Goal: Task Accomplishment & Management: Use online tool/utility

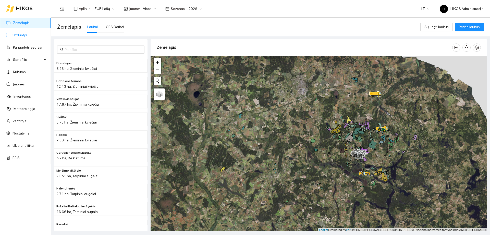
click at [25, 34] on link "Užduotys" at bounding box center [20, 35] width 15 height 4
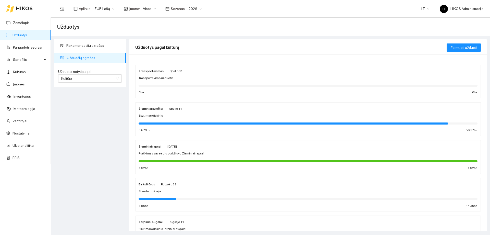
click at [108, 5] on span "ŽŪB Lašų" at bounding box center [104, 9] width 20 height 8
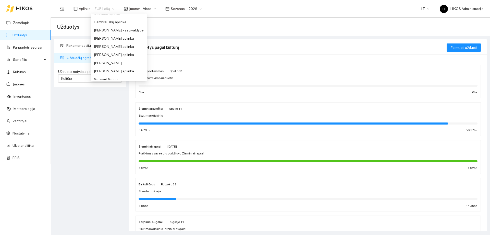
scroll to position [29, 0]
click at [121, 39] on div "BP visos įmonės" at bounding box center [119, 39] width 50 height 6
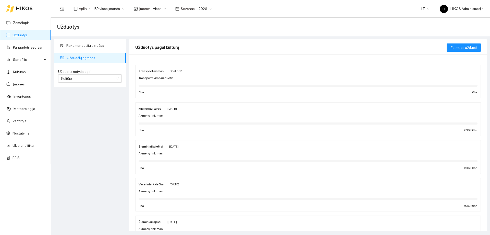
click at [181, 116] on div "Akmenų rinkimas" at bounding box center [308, 115] width 339 height 5
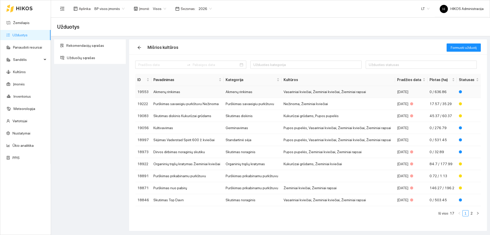
click at [179, 93] on td "Akmenų rinkimas" at bounding box center [187, 92] width 72 height 12
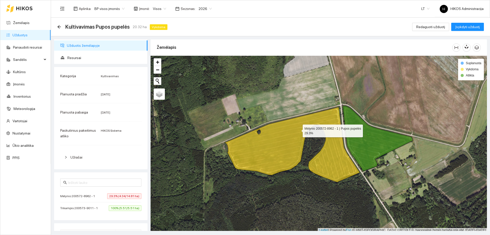
scroll to position [2, 0]
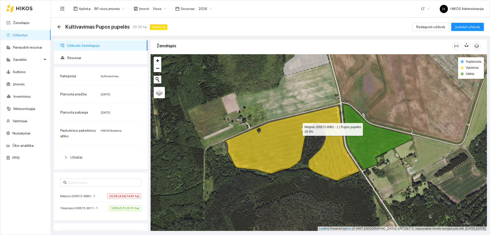
click at [298, 129] on icon at bounding box center [292, 142] width 135 height 75
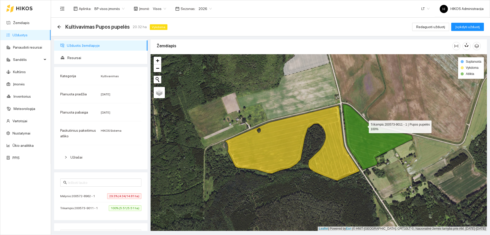
click at [364, 126] on icon at bounding box center [378, 136] width 70 height 65
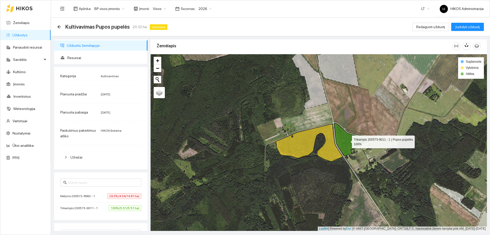
click at [349, 137] on icon at bounding box center [351, 139] width 35 height 32
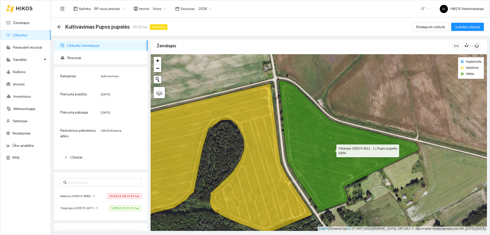
drag, startPoint x: 330, startPoint y: 144, endPoint x: 249, endPoint y: 113, distance: 87.1
click at [330, 144] on icon at bounding box center [349, 146] width 140 height 130
click at [158, 10] on span "Visos" at bounding box center [159, 9] width 13 height 8
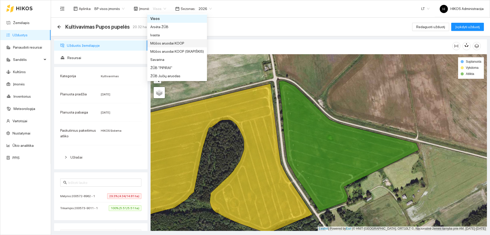
click at [169, 43] on div "Mūšos aruodai KOOP" at bounding box center [177, 43] width 54 height 6
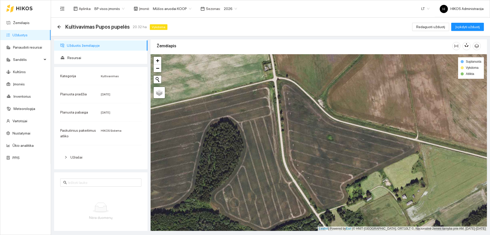
click at [160, 8] on span "Mūšos aruodai KOOP" at bounding box center [172, 9] width 39 height 8
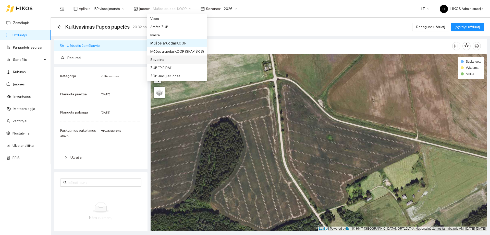
click at [170, 60] on div "Savarina" at bounding box center [177, 60] width 54 height 6
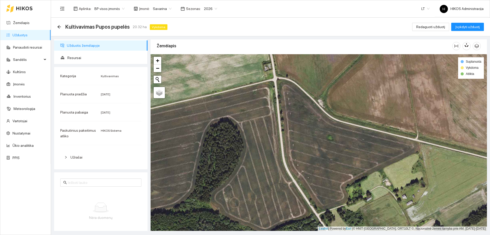
click at [167, 9] on span "Savarina" at bounding box center [162, 9] width 19 height 8
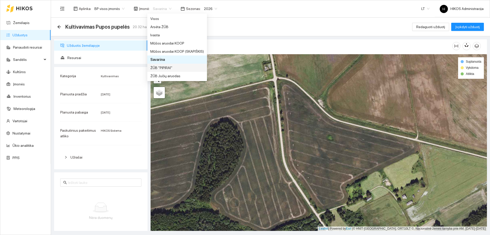
click at [177, 75] on div "ŽŪB Jučių aruodas" at bounding box center [177, 76] width 54 height 6
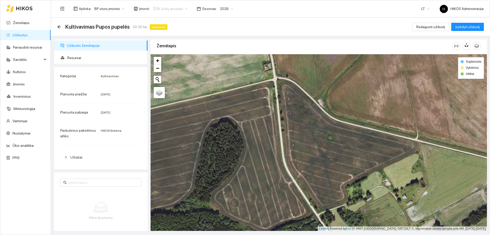
click at [168, 10] on span "ŽŪB Jučių aruodas" at bounding box center [170, 9] width 35 height 8
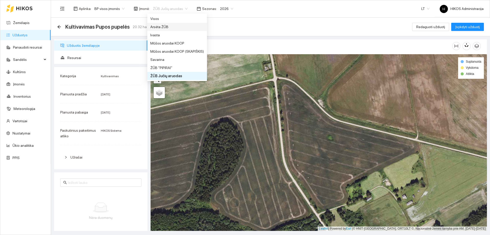
click at [171, 27] on div "Arsėta ŽŪB" at bounding box center [177, 27] width 54 height 6
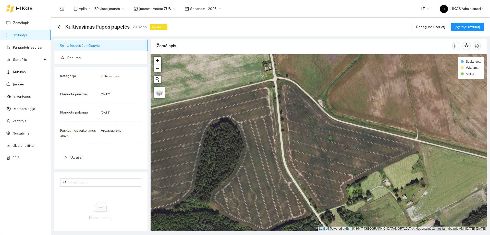
click at [170, 8] on span "Arsėta ŽŪB" at bounding box center [164, 9] width 23 height 8
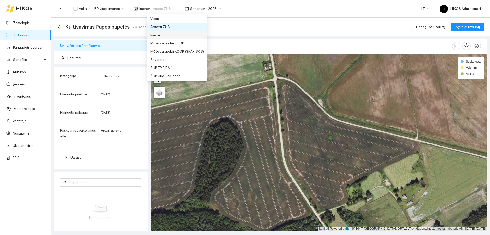
click at [172, 34] on div "Ivasta" at bounding box center [177, 35] width 54 height 6
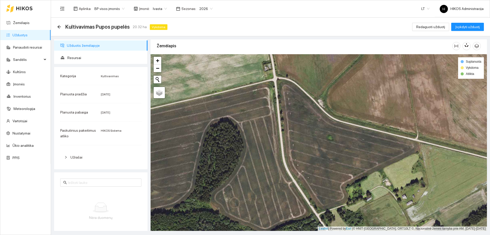
click at [163, 9] on span "Ivasta" at bounding box center [160, 9] width 14 height 8
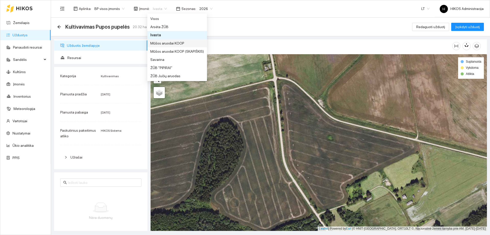
click at [174, 42] on div "Mūšos aruodai KOOP" at bounding box center [177, 43] width 54 height 6
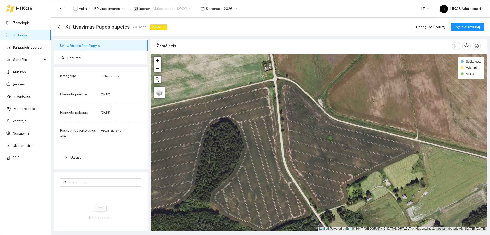
click at [167, 8] on span "Mūšos aruodai KOOP" at bounding box center [172, 9] width 39 height 8
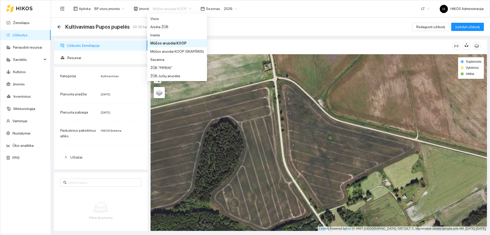
click at [184, 50] on div "Mūšos aruodai KOOP (SKAPIŠKIS)" at bounding box center [177, 51] width 54 height 6
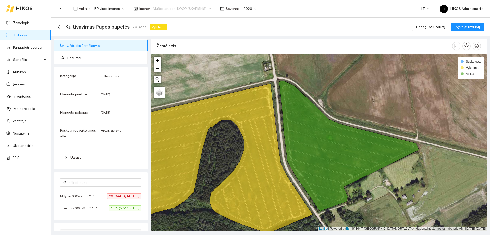
click at [175, 9] on span "Mūšos aruodai KOOP (SKAPIŠKIS)" at bounding box center [182, 9] width 58 height 8
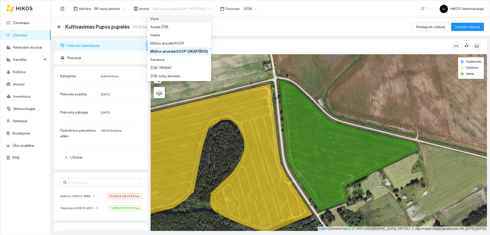
click at [178, 21] on div "Visos" at bounding box center [179, 19] width 58 height 6
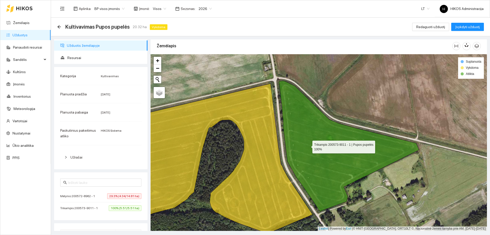
click at [308, 145] on icon at bounding box center [349, 146] width 140 height 130
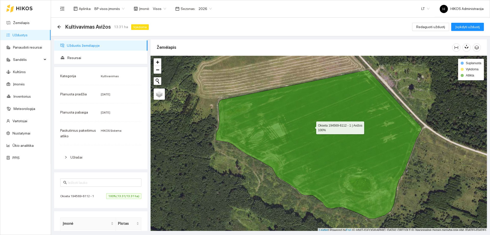
click at [312, 126] on icon at bounding box center [319, 144] width 206 height 149
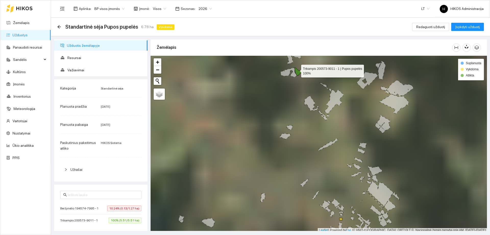
click at [297, 69] on div "Trikampis 200573-9011 - 1 | Pupos pupelės 100% + − Nieko nerasta. Bandykite dar…" at bounding box center [319, 144] width 336 height 176
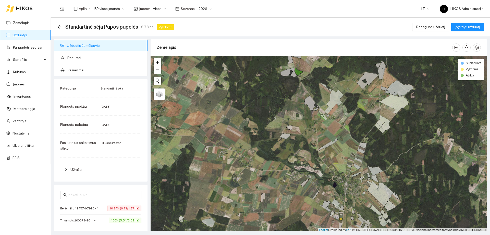
scroll to position [2, 0]
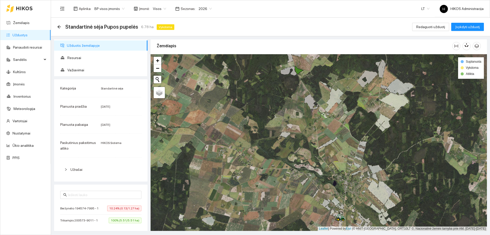
click at [298, 69] on icon at bounding box center [299, 70] width 9 height 8
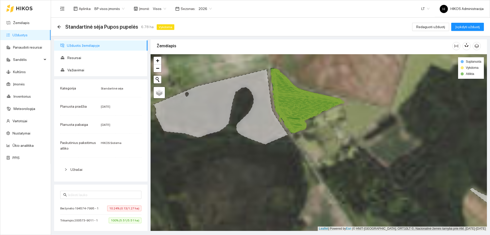
click at [301, 89] on icon at bounding box center [306, 87] width 71 height 32
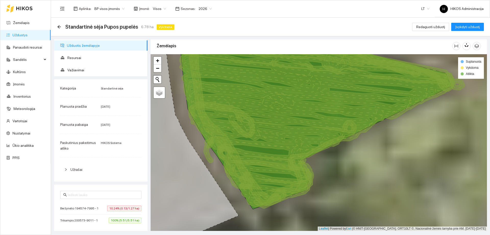
click at [295, 102] on icon at bounding box center [314, 103] width 277 height 133
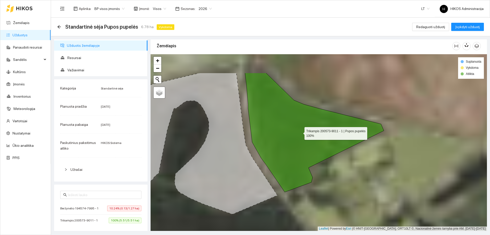
drag, startPoint x: 289, startPoint y: 95, endPoint x: 300, endPoint y: 132, distance: 38.9
click at [300, 132] on icon at bounding box center [314, 132] width 139 height 119
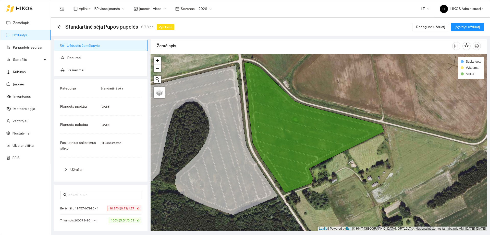
click at [117, 209] on span "10.24% (0.13/1.27 ha)" at bounding box center [124, 208] width 34 height 6
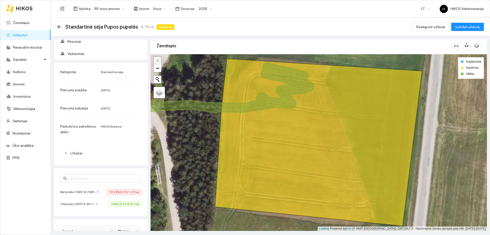
scroll to position [26, 0]
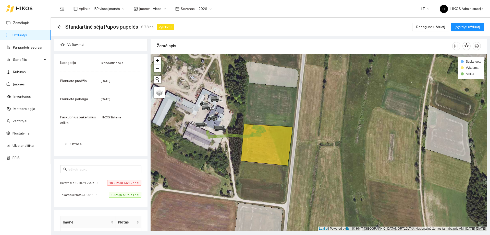
click at [121, 193] on span "100% (5.51/5.51 ha)" at bounding box center [125, 195] width 33 height 6
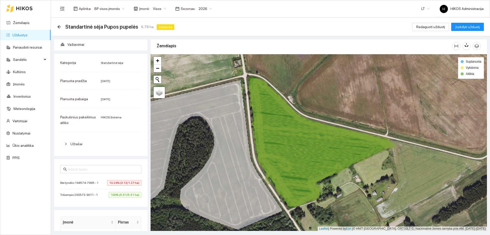
click at [308, 139] on icon at bounding box center [321, 154] width 139 height 66
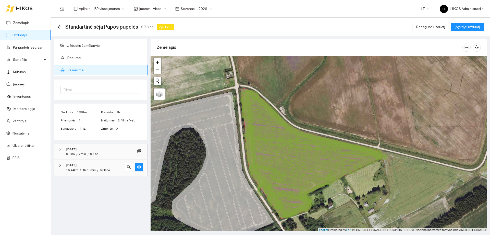
scroll to position [2, 0]
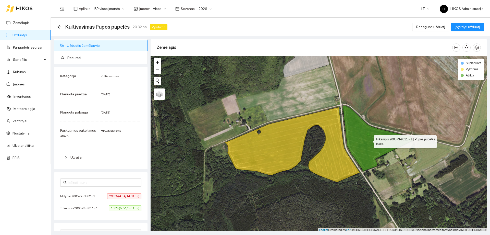
click at [370, 140] on icon at bounding box center [378, 138] width 70 height 65
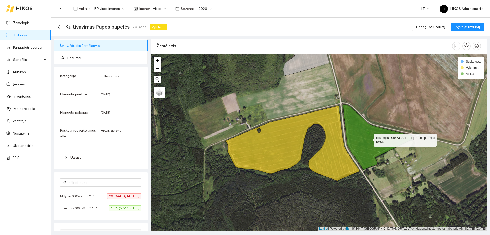
click at [397, 145] on icon at bounding box center [378, 136] width 70 height 65
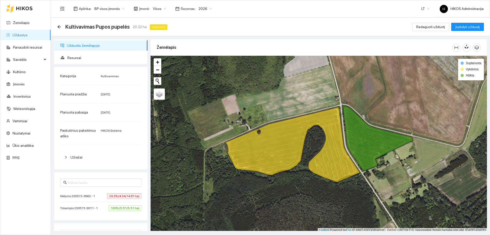
drag, startPoint x: 205, startPoint y: 7, endPoint x: 204, endPoint y: 14, distance: 6.2
click at [205, 7] on span "2026" at bounding box center [205, 9] width 13 height 8
click at [203, 59] on div "2025" at bounding box center [200, 60] width 13 height 6
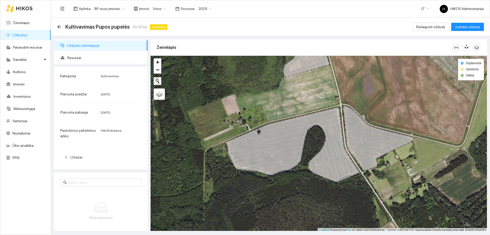
click at [199, 9] on span "2025" at bounding box center [205, 9] width 13 height 8
click at [201, 67] on div "2026" at bounding box center [200, 68] width 13 height 6
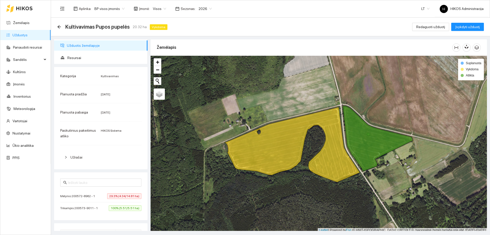
click at [274, 28] on div "Kultivavimas Pupos pupelės 20.32 ha Vykdoma Redaguoti užduotį Įvykdyti užduotį" at bounding box center [270, 27] width 427 height 10
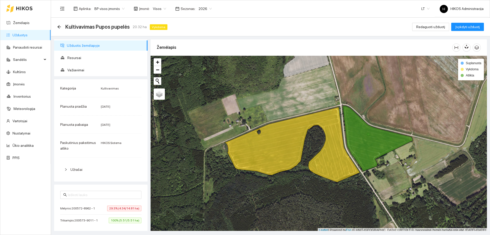
click at [372, 140] on icon at bounding box center [378, 138] width 70 height 65
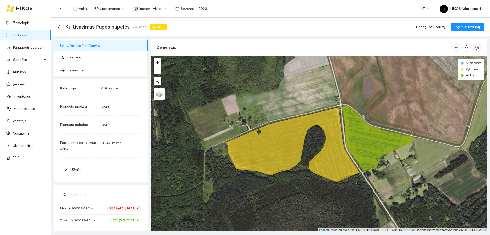
scroll to position [2, 0]
